Goal: Task Accomplishment & Management: Use online tool/utility

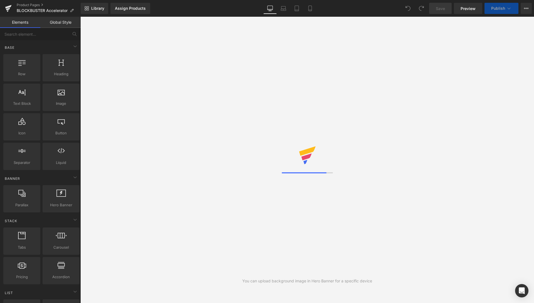
click at [474, 9] on span "Preview" at bounding box center [468, 9] width 15 height 6
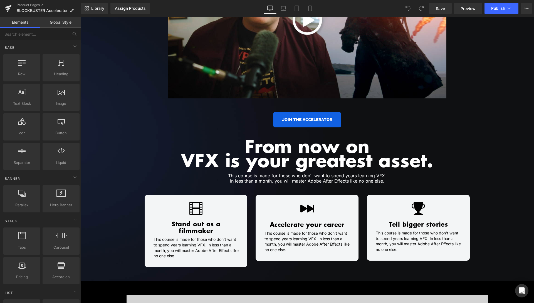
scroll to position [341, 0]
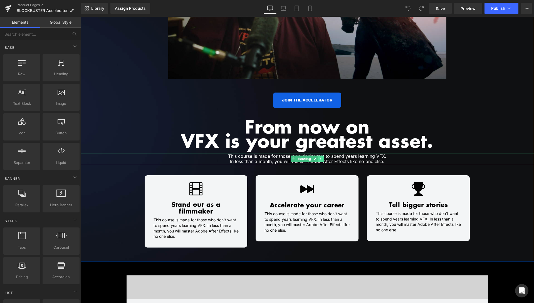
click at [320, 158] on icon at bounding box center [320, 159] width 1 height 2
click at [316, 160] on link at bounding box center [318, 158] width 6 height 7
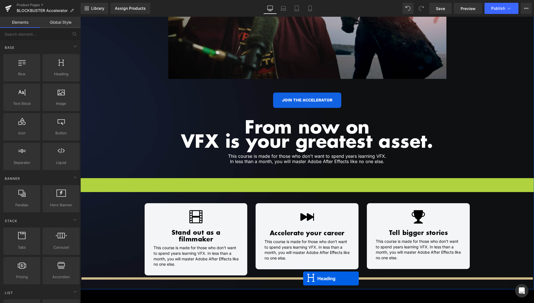
drag, startPoint x: 293, startPoint y: 184, endPoint x: 303, endPoint y: 278, distance: 94.7
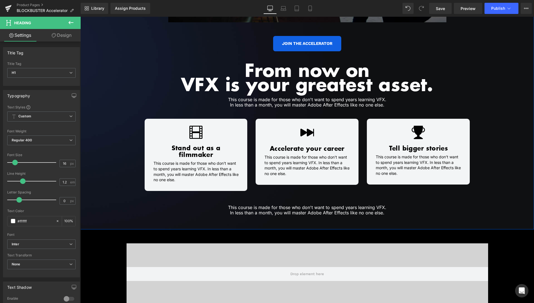
scroll to position [398, 0]
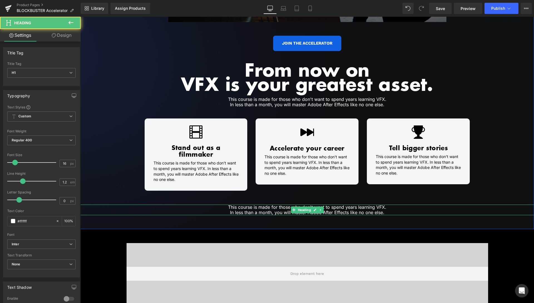
click at [378, 205] on h1 "This course is made for those who don't want to spend years learning VFX. In le…" at bounding box center [307, 209] width 287 height 11
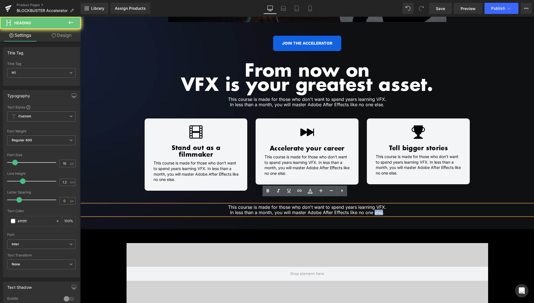
click at [378, 205] on h1 "This course is made for those who don't want to spend years learning VFX. In le…" at bounding box center [307, 209] width 287 height 11
click at [387, 207] on h1 "This course is made for those who don't want to spend years learning VFX. In le…" at bounding box center [307, 209] width 287 height 11
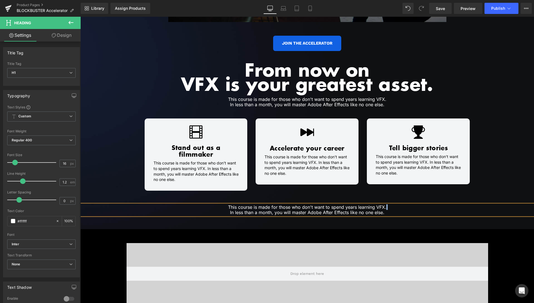
click at [387, 207] on h1 "This course is made for those who don't want to spend years learning VFX. In le…" at bounding box center [307, 209] width 287 height 11
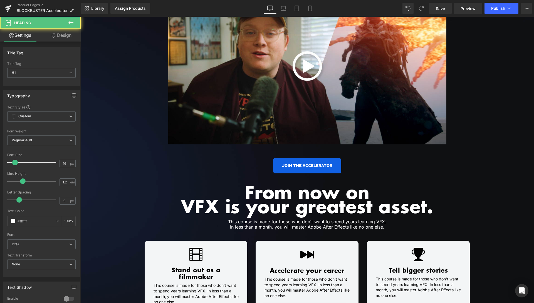
scroll to position [227, 0]
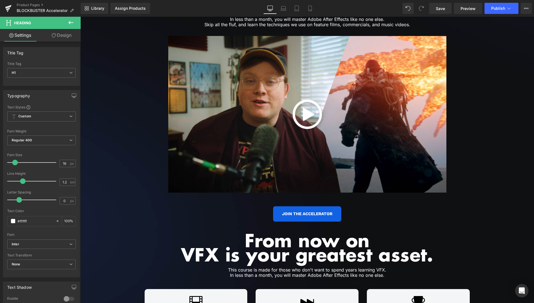
click at [346, 25] on h1 "Skip all the fluf, and learn the techniques we use on feature films, commercial…" at bounding box center [307, 24] width 287 height 5
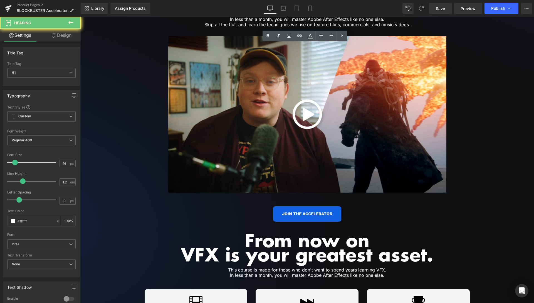
click at [346, 25] on h1 "Skip all the fluf, and learn the techniques we use on feature films, commercial…" at bounding box center [307, 24] width 287 height 5
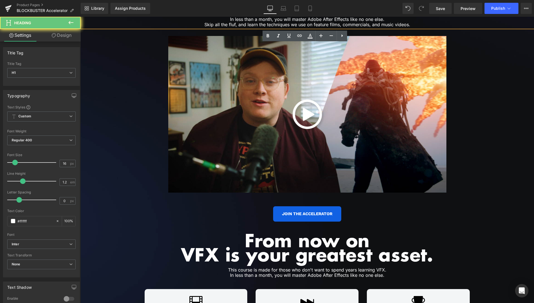
click at [346, 25] on h1 "Skip all the fluf, and learn the techniques we use on feature films, commercial…" at bounding box center [307, 24] width 287 height 5
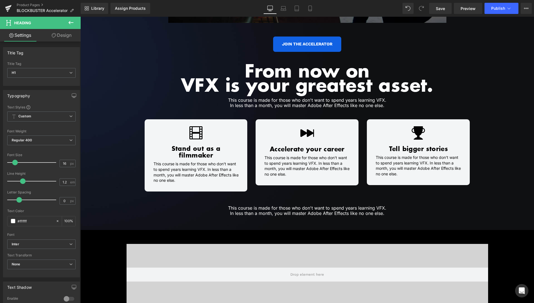
scroll to position [398, 0]
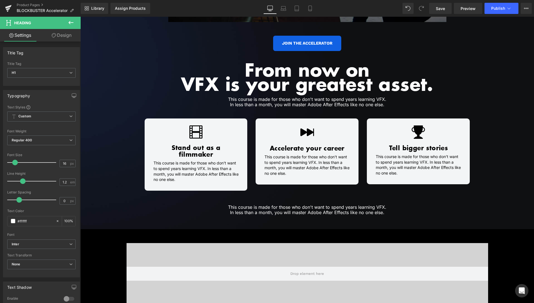
click at [382, 204] on h1 "This course is made for those who don't want to spend years learning VFX. In le…" at bounding box center [307, 209] width 287 height 11
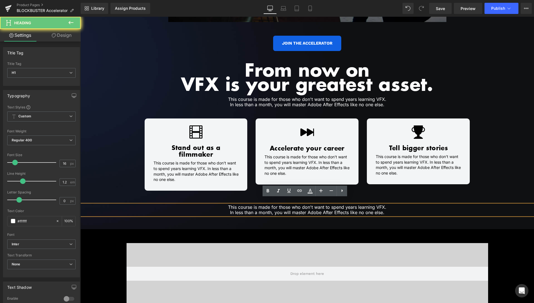
click at [391, 206] on h1 "This course is made for those who don't want to spend years learning VFX. In le…" at bounding box center [307, 209] width 287 height 11
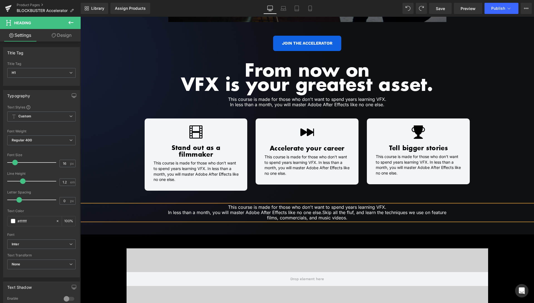
click at [320, 206] on h1 "This course is made for those who don't want to spend years learning VFX. In le…" at bounding box center [307, 212] width 287 height 16
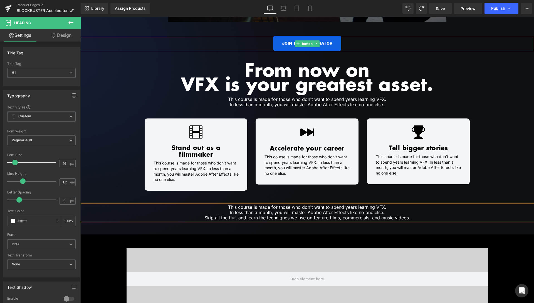
click at [493, 48] on div "JOIN THE ACCELERATOR" at bounding box center [307, 43] width 454 height 15
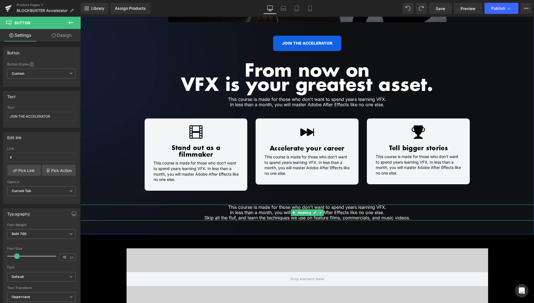
click at [387, 215] on h1 "Skip all the fluf, and learn the techniques we use on feature films, commercial…" at bounding box center [307, 217] width 287 height 5
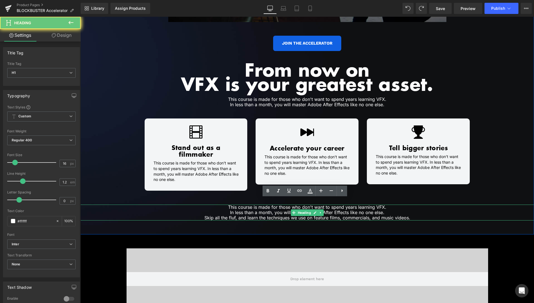
click at [387, 215] on h1 "Skip all the fluf, and learn the techniques we use on feature films, commercial…" at bounding box center [307, 217] width 287 height 5
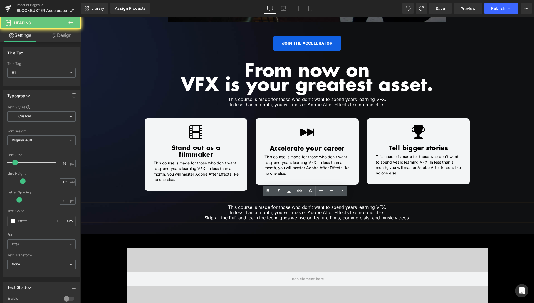
click at [387, 215] on h1 "Skip all the fluf, and learn the techniques we use on feature films, commercial…" at bounding box center [307, 217] width 287 height 5
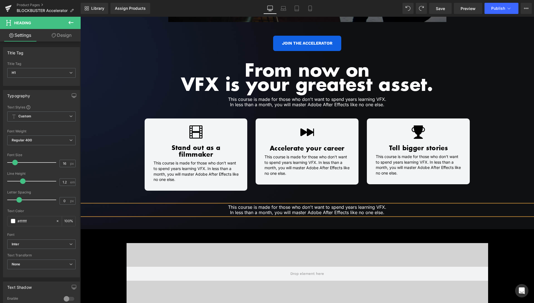
click at [386, 103] on h1 "This course is made for those who don't want to spend years learning VFX. In le…" at bounding box center [307, 102] width 287 height 11
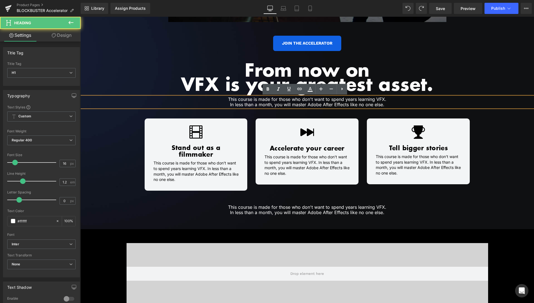
click at [386, 103] on h1 "This course is made for those who don't want to spend years learning VFX. In le…" at bounding box center [307, 102] width 287 height 11
click at [383, 103] on h1 "This course is made for those who don't want to spend years learning VFX. In le…" at bounding box center [307, 102] width 287 height 11
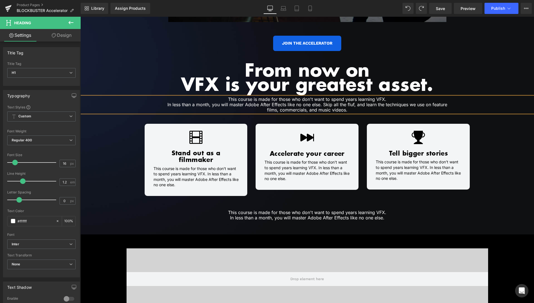
click at [321, 104] on h1 "This course is made for those who don't want to spend years learning VFX. In le…" at bounding box center [307, 105] width 287 height 16
click at [489, 44] on div "JOIN THE ACCELERATOR" at bounding box center [307, 43] width 454 height 15
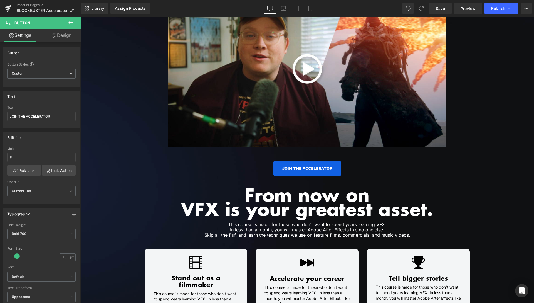
scroll to position [256, 0]
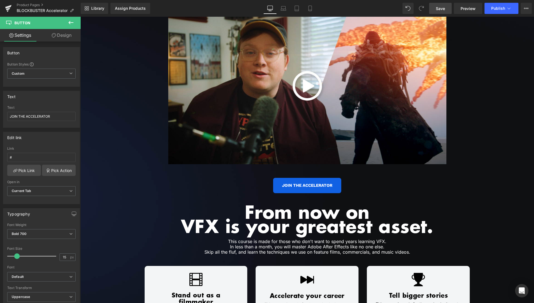
click at [450, 10] on link "Save" at bounding box center [441, 8] width 23 height 11
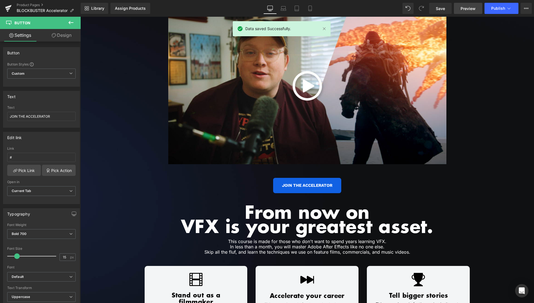
click at [467, 7] on span "Preview" at bounding box center [468, 9] width 15 height 6
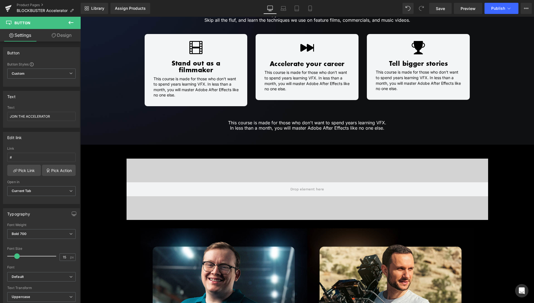
scroll to position [511, 0]
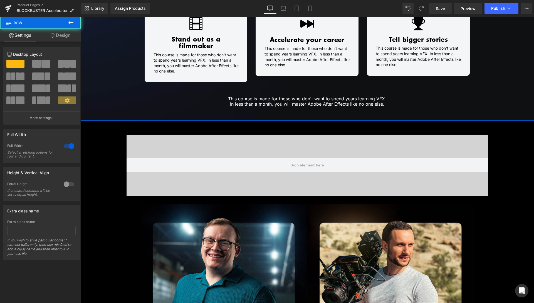
click at [58, 37] on link "Design" at bounding box center [60, 35] width 40 height 13
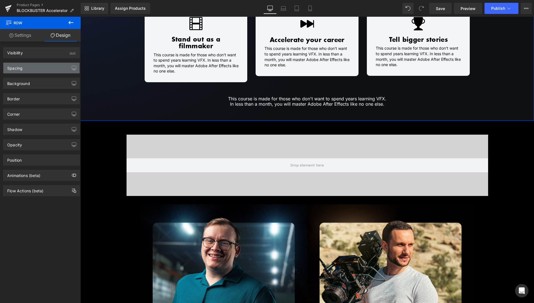
click at [35, 69] on div "Spacing" at bounding box center [41, 68] width 76 height 11
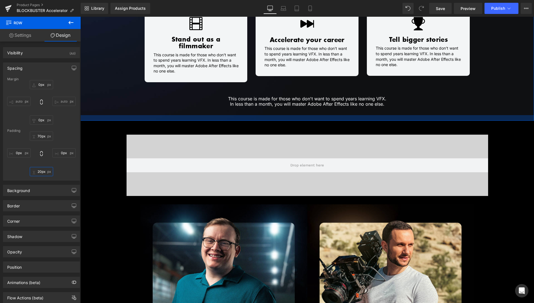
click at [38, 171] on input "20px" at bounding box center [41, 171] width 23 height 9
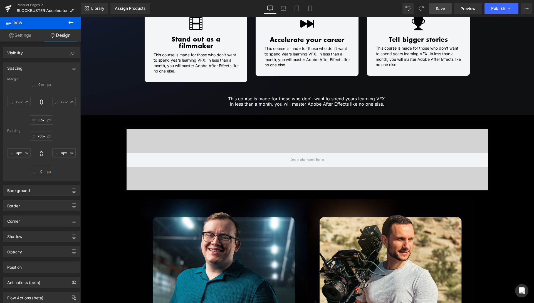
type input "0"
click at [448, 9] on link "Save" at bounding box center [441, 8] width 23 height 11
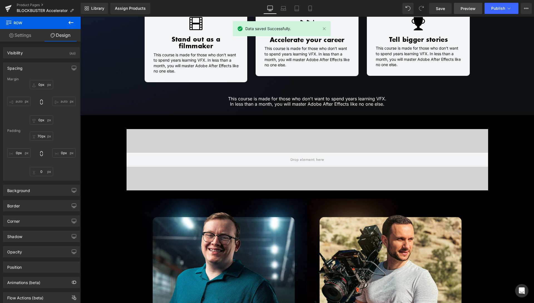
click at [468, 7] on span "Preview" at bounding box center [468, 9] width 15 height 6
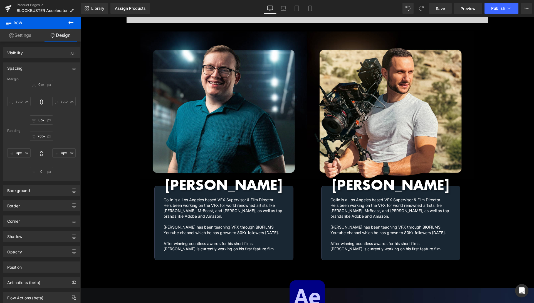
scroll to position [738, 0]
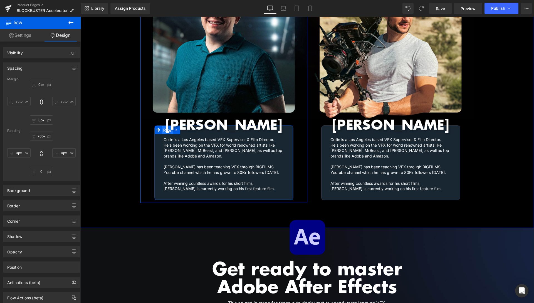
click at [166, 126] on span "Row" at bounding box center [167, 130] width 11 height 8
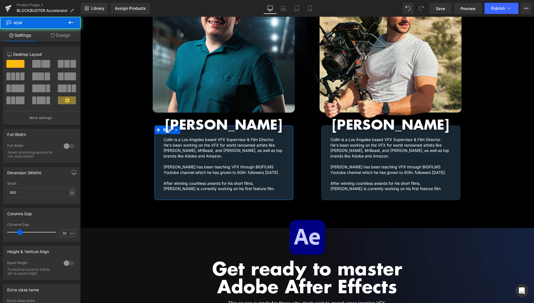
click at [69, 40] on link "Design" at bounding box center [60, 35] width 40 height 13
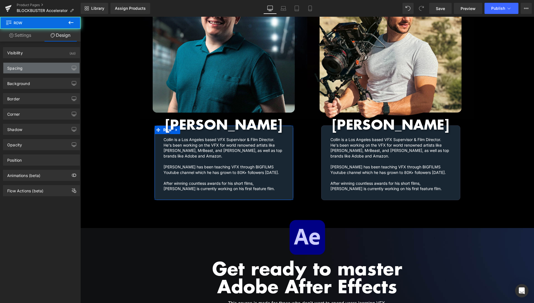
click at [33, 63] on div "Spacing" at bounding box center [41, 68] width 76 height 11
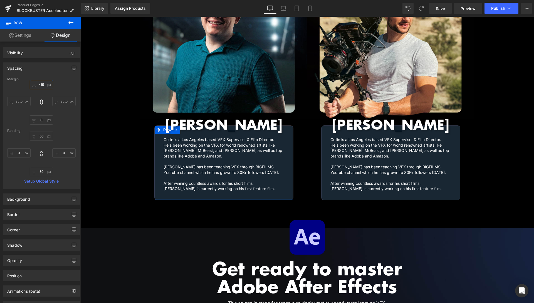
click at [40, 85] on input "-15" at bounding box center [41, 84] width 23 height 9
type input "--"
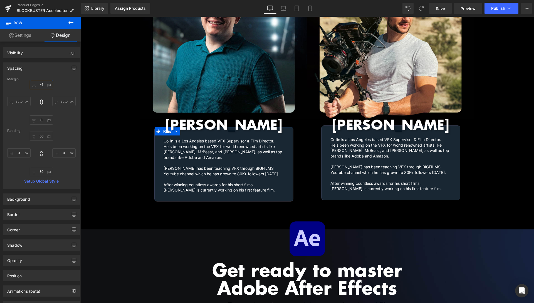
type input "-12"
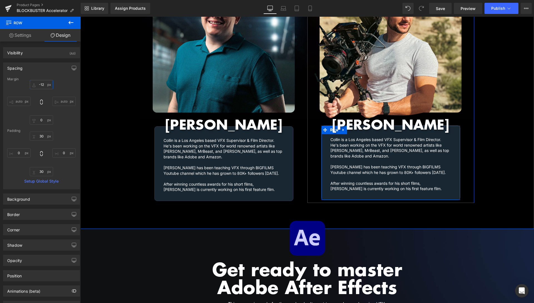
click at [330, 126] on span "Row" at bounding box center [334, 130] width 11 height 8
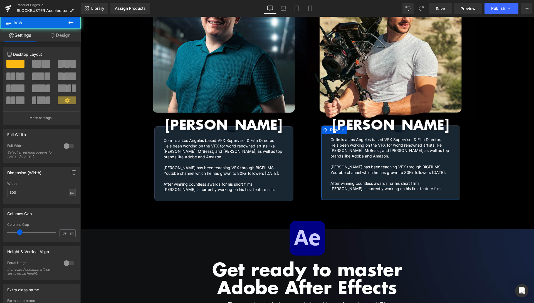
click at [60, 42] on div "12 12 12 Column Size Customizer 12 Desktop Layout Laptop Layout Tablet Layout M…" at bounding box center [41, 189] width 83 height 297
click at [60, 39] on link "Design" at bounding box center [60, 35] width 40 height 13
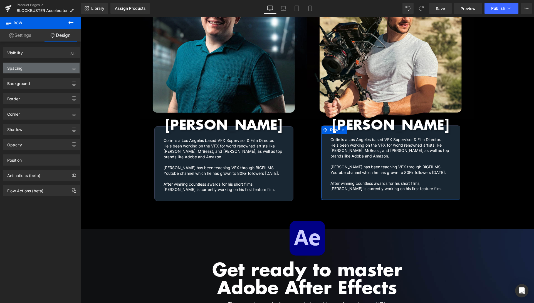
click at [32, 70] on div "Spacing" at bounding box center [41, 68] width 76 height 11
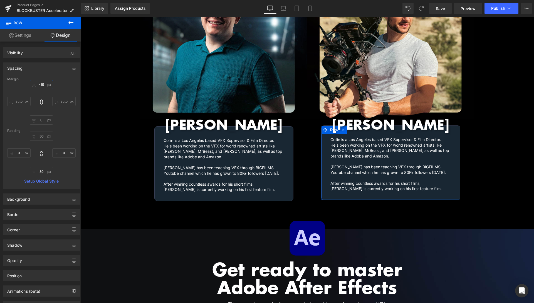
click at [43, 85] on input "-15" at bounding box center [41, 84] width 23 height 9
type input "2"
type input "-12"
click at [434, 8] on link "Save" at bounding box center [441, 8] width 23 height 11
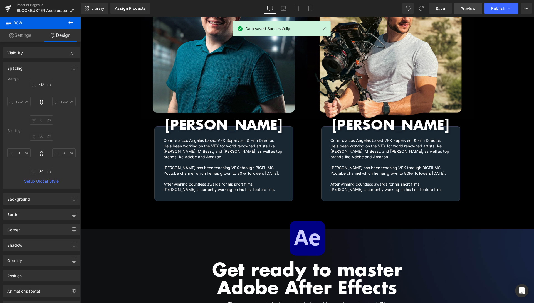
click at [470, 8] on span "Preview" at bounding box center [468, 9] width 15 height 6
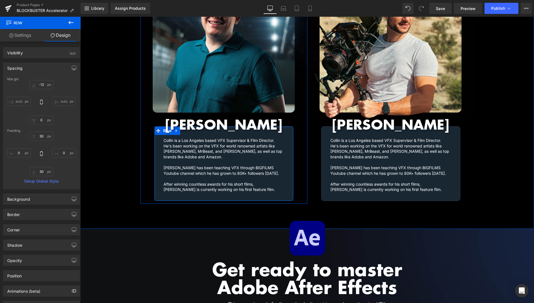
click at [169, 160] on h1 "Collin is a Los Angeles based VFX Supervisor & Film Director. He's been working…" at bounding box center [224, 165] width 121 height 55
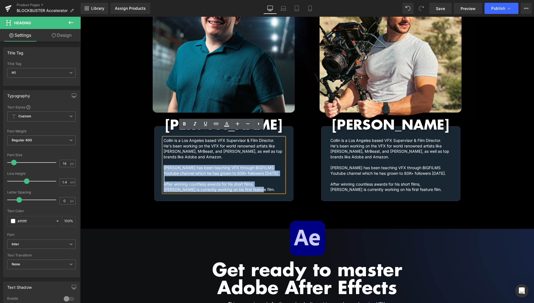
drag, startPoint x: 240, startPoint y: 183, endPoint x: 159, endPoint y: 159, distance: 84.7
click at [159, 159] on div "Collin is a Los Angeles based VFX Supervisor & Film Director. He's been working…" at bounding box center [224, 163] width 139 height 57
copy h1 "[PERSON_NAME] has been teaching VFX through BIGFILMS Youtube channel which he h…"
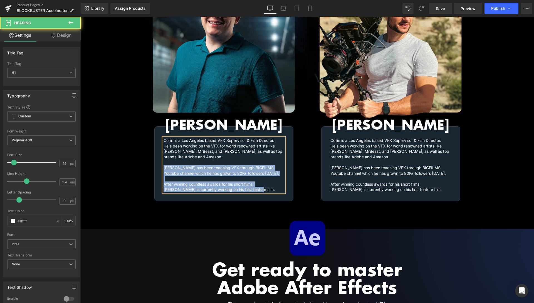
click at [236, 183] on h1 "Collin is a Los Angeles based VFX Supervisor & Film Director. He's been working…" at bounding box center [224, 165] width 121 height 55
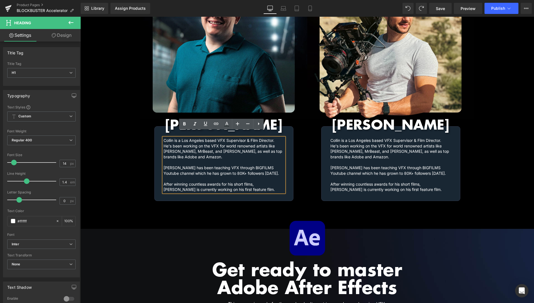
click at [241, 183] on h1 "Collin is a Los Angeles based VFX Supervisor & Film Director. He's been working…" at bounding box center [224, 165] width 121 height 55
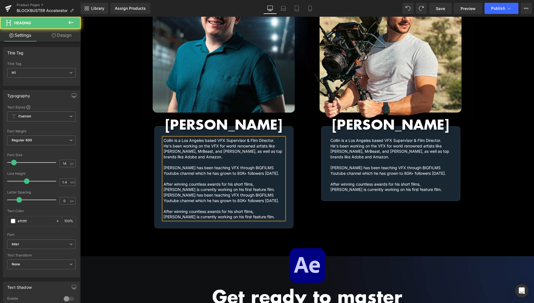
click at [237, 183] on h1 "Collin is a Los Angeles based VFX Supervisor & Film Director. He's been working…" at bounding box center [224, 179] width 121 height 82
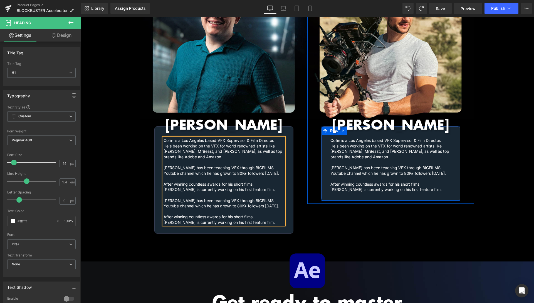
click at [406, 183] on h1 "Collin is a Los Angeles based VFX Supervisor & Film Director. He's been working…" at bounding box center [391, 165] width 121 height 55
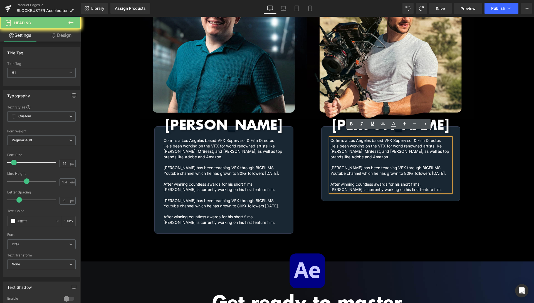
click at [404, 183] on h1 "Collin is a Los Angeles based VFX Supervisor & Film Director. He's been working…" at bounding box center [391, 165] width 121 height 55
paste div
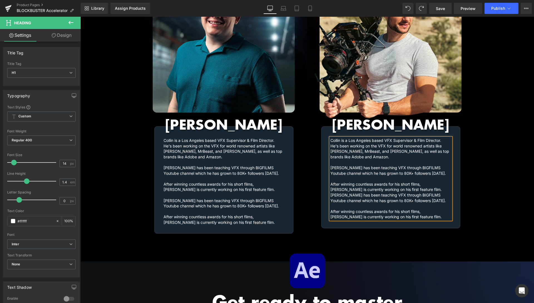
click at [404, 183] on h1 "Collin is a Los Angeles based VFX Supervisor & Film Director. He's been working…" at bounding box center [391, 179] width 121 height 82
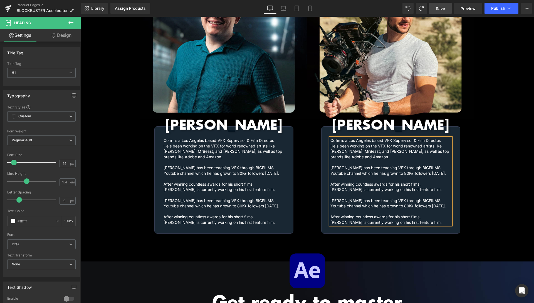
click at [438, 10] on span "Save" at bounding box center [440, 9] width 9 height 6
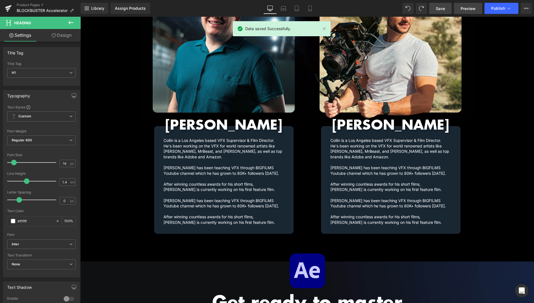
click at [470, 7] on span "Preview" at bounding box center [468, 9] width 15 height 6
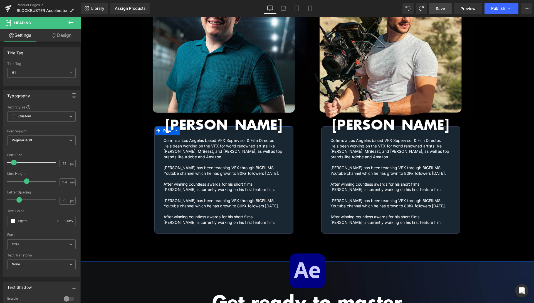
click at [244, 215] on h1 "[PERSON_NAME] has been teaching VFX through BIGFILMS Youtube channel which he h…" at bounding box center [224, 211] width 121 height 27
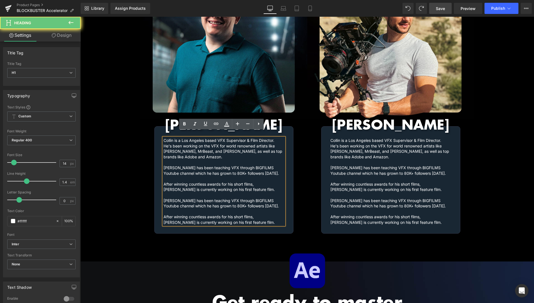
click at [244, 215] on h1 "[PERSON_NAME] has been teaching VFX through BIGFILMS Youtube channel which he h…" at bounding box center [224, 211] width 121 height 27
click at [254, 215] on h1 "[PERSON_NAME] has been teaching VFX through BIGFILMS Youtube channel which he h…" at bounding box center [224, 211] width 121 height 27
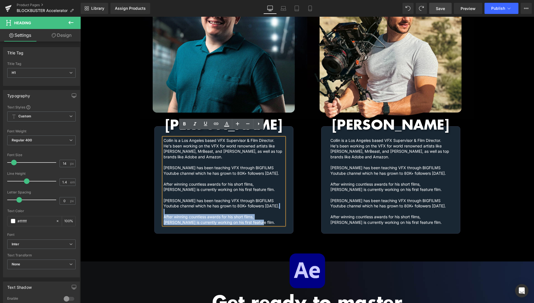
drag, startPoint x: 250, startPoint y: 215, endPoint x: 166, endPoint y: 204, distance: 84.5
click at [166, 204] on h1 "[PERSON_NAME] has been teaching VFX through BIGFILMS Youtube channel which he h…" at bounding box center [224, 211] width 121 height 27
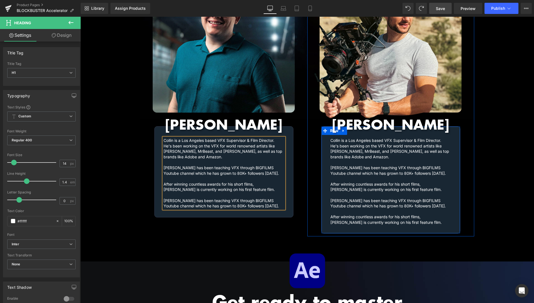
click at [407, 217] on h1 "[PERSON_NAME] has been teaching VFX through BIGFILMS Youtube channel which he h…" at bounding box center [391, 211] width 121 height 27
click at [406, 217] on h1 "[PERSON_NAME] has been teaching VFX through BIGFILMS Youtube channel which he h…" at bounding box center [391, 211] width 121 height 27
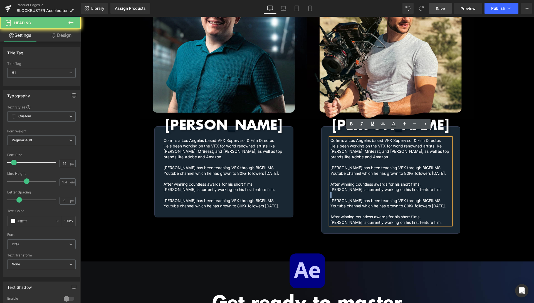
click at [417, 214] on h1 "[PERSON_NAME] has been teaching VFX through BIGFILMS Youtube channel which he h…" at bounding box center [391, 211] width 121 height 27
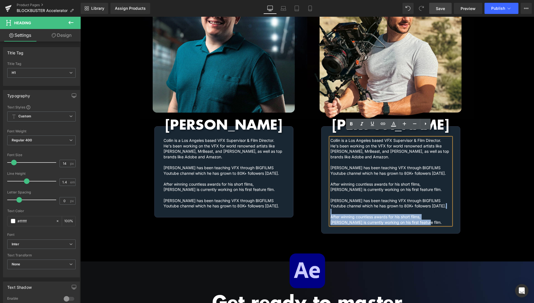
drag, startPoint x: 419, startPoint y: 215, endPoint x: 331, endPoint y: 205, distance: 88.6
click at [331, 205] on h1 "[PERSON_NAME] has been teaching VFX through BIGFILMS Youtube channel which he h…" at bounding box center [391, 211] width 121 height 27
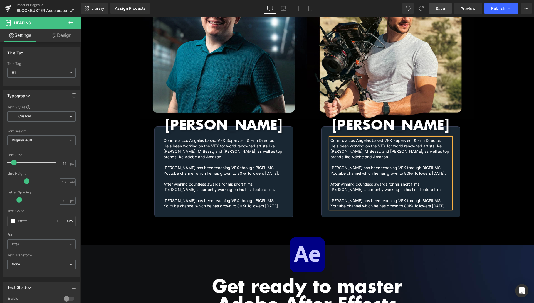
click at [446, 9] on link "Save" at bounding box center [441, 8] width 23 height 11
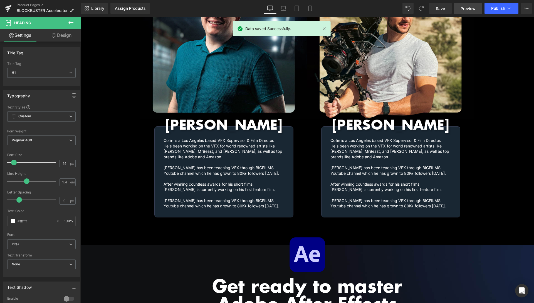
click at [467, 6] on span "Preview" at bounding box center [468, 9] width 15 height 6
